Goal: Navigation & Orientation: Find specific page/section

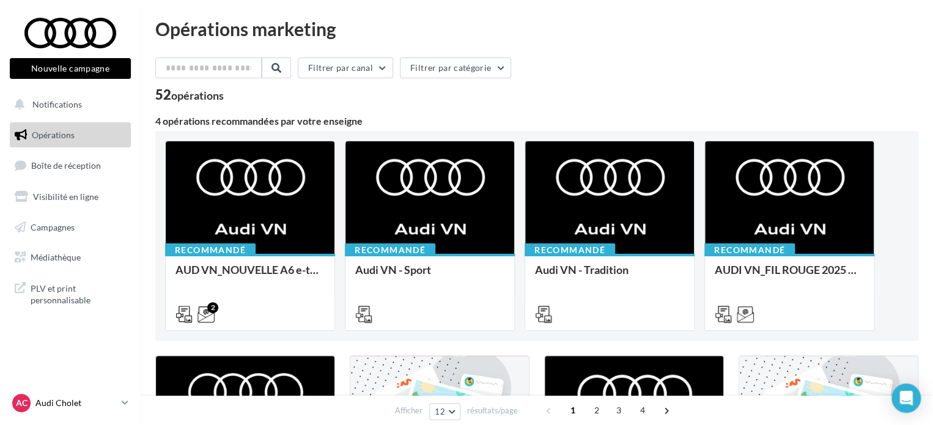
click at [98, 401] on p "Audi Cholet" at bounding box center [75, 403] width 81 height 12
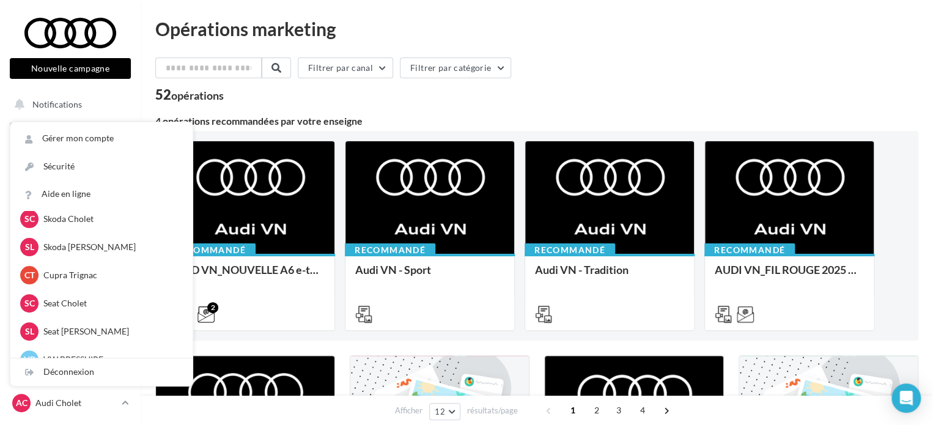
scroll to position [183, 0]
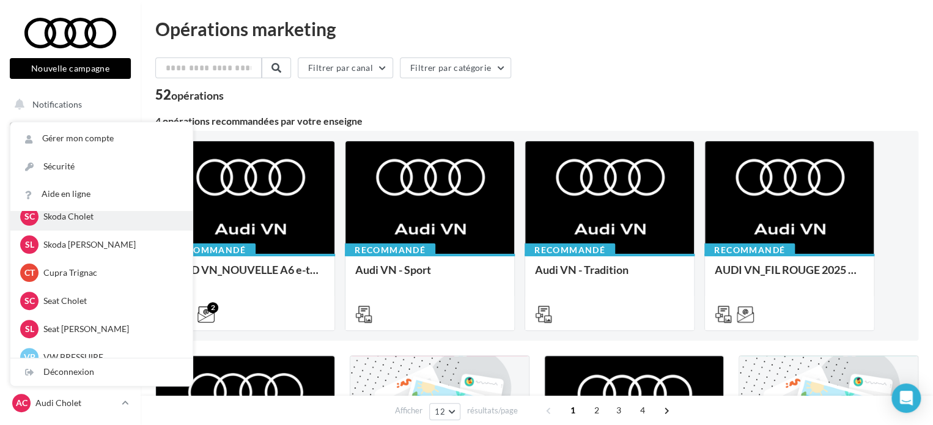
click at [76, 217] on p "Skoda Cholet" at bounding box center [110, 216] width 135 height 12
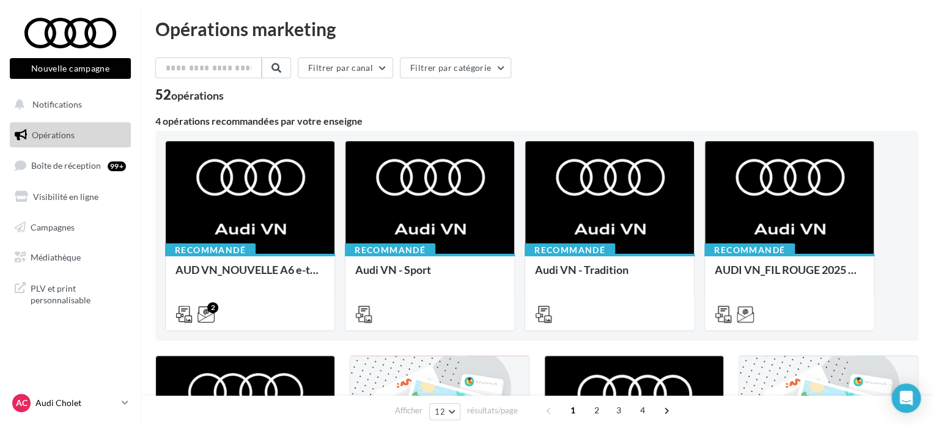
click at [81, 400] on p "Audi Cholet" at bounding box center [75, 403] width 81 height 12
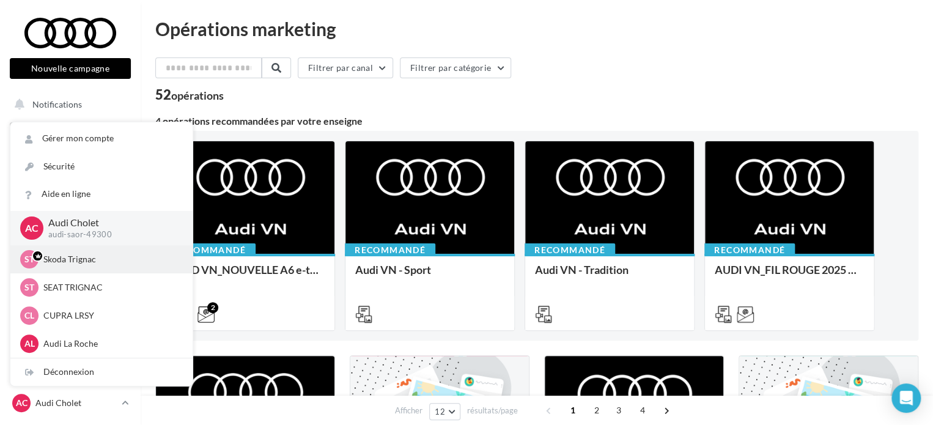
click at [84, 259] on p "Skoda Trignac" at bounding box center [110, 259] width 135 height 12
